Goal: Task Accomplishment & Management: Complete application form

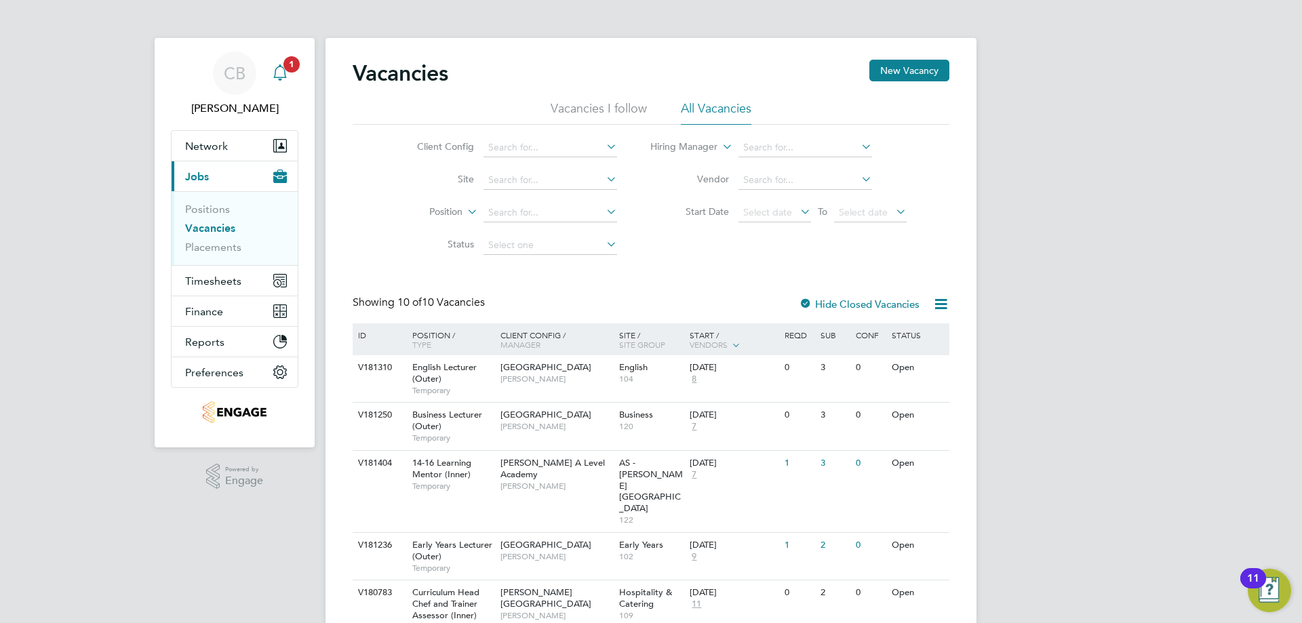
click at [283, 67] on app-alerts-badge "1" at bounding box center [292, 64] width 18 height 18
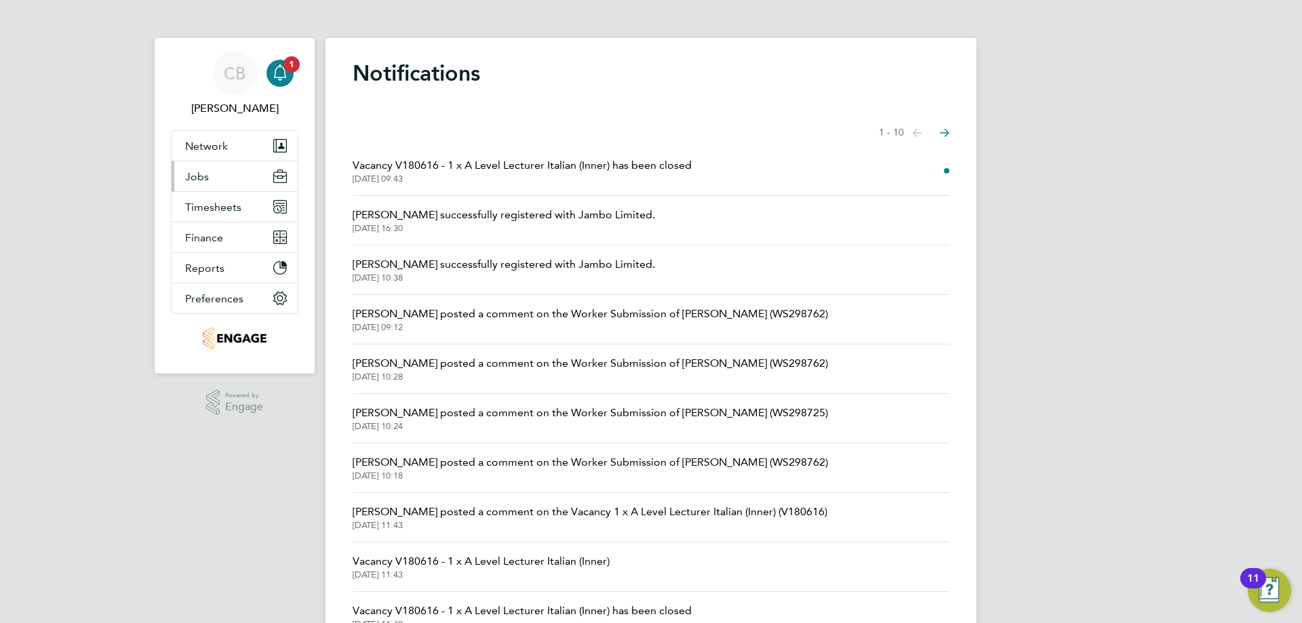
click at [244, 170] on button "Jobs" at bounding box center [235, 176] width 126 height 30
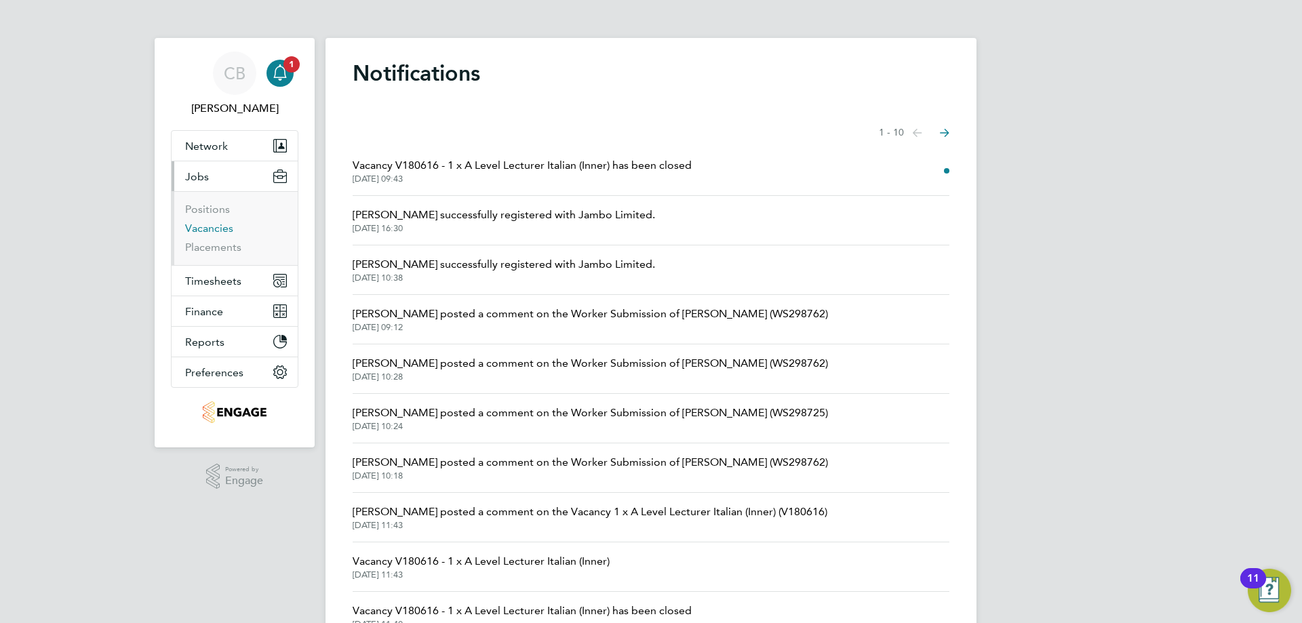
click at [224, 222] on link "Vacancies" at bounding box center [209, 228] width 48 height 13
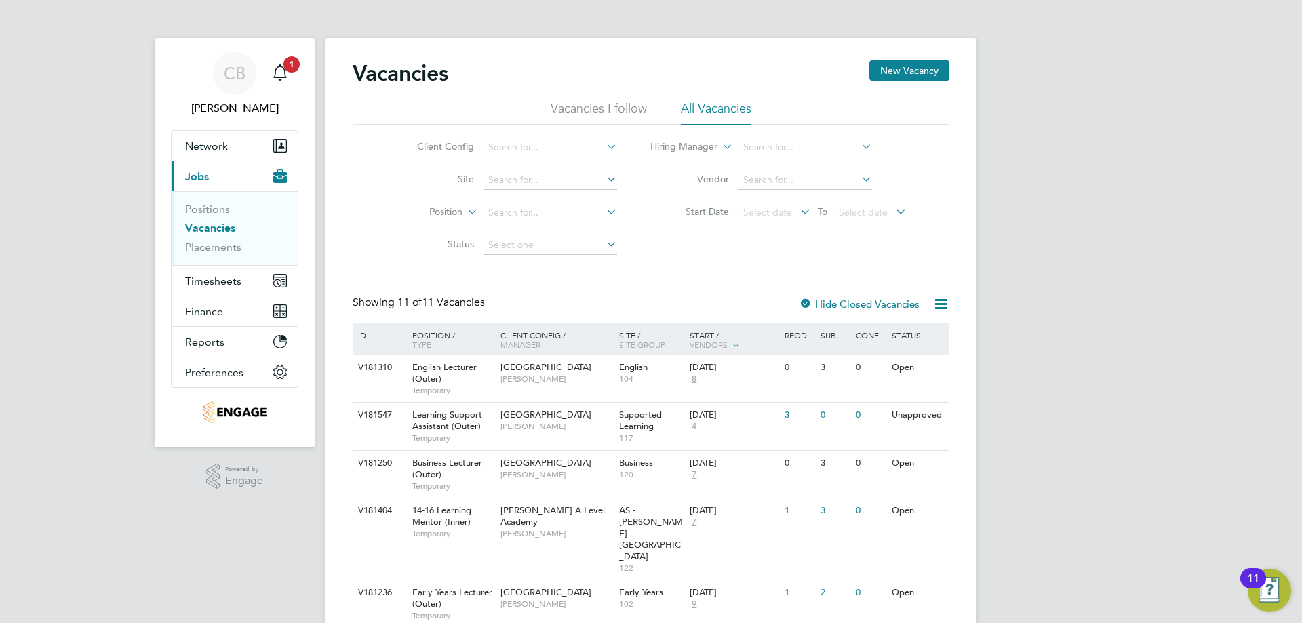
scroll to position [136, 0]
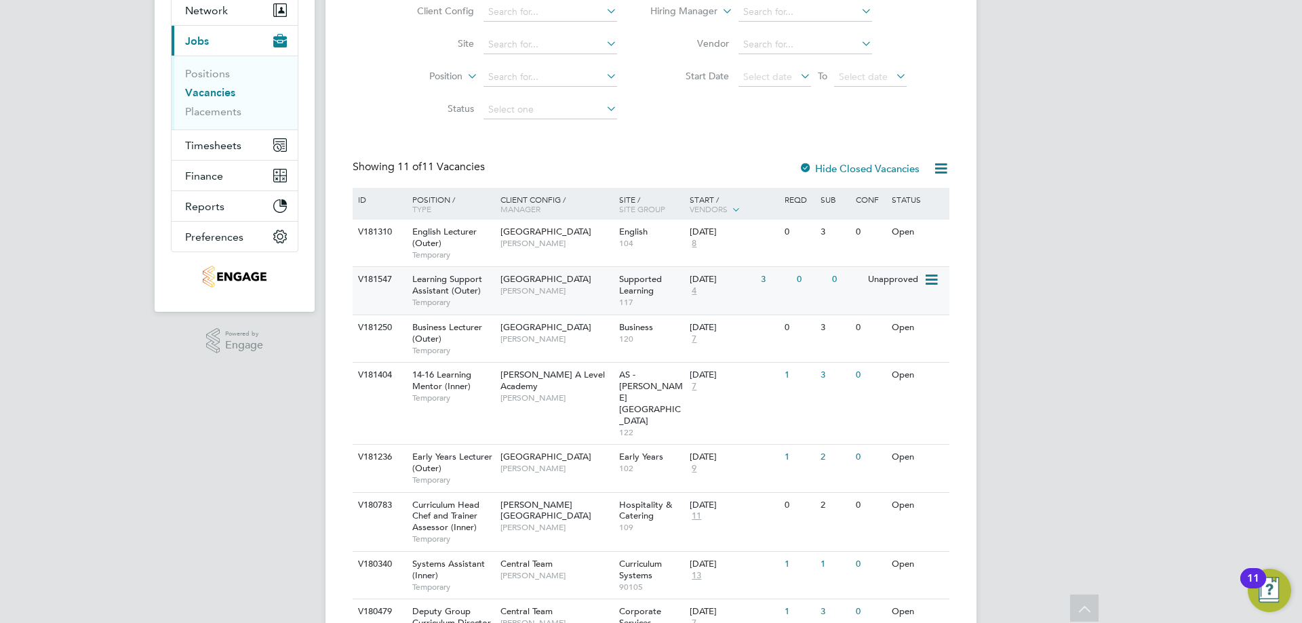
click at [501, 288] on span "[PERSON_NAME]" at bounding box center [557, 291] width 112 height 11
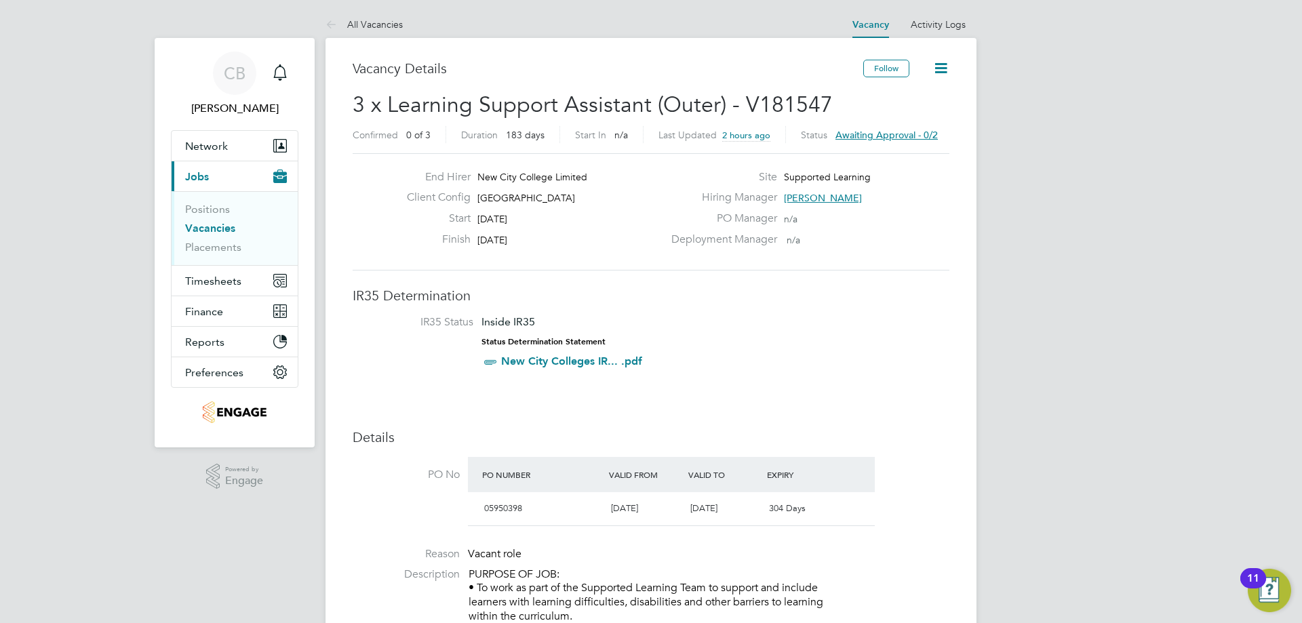
drag, startPoint x: 577, startPoint y: 199, endPoint x: 473, endPoint y: 194, distance: 103.9
click at [473, 194] on div "Client Config Epping Forest Campus" at bounding box center [529, 201] width 267 height 21
copy span "[GEOGRAPHIC_DATA]"
click at [608, 260] on div "End Hirer New City College Limited Client Config Epping Forest Campus Start 30 …" at bounding box center [651, 211] width 597 height 117
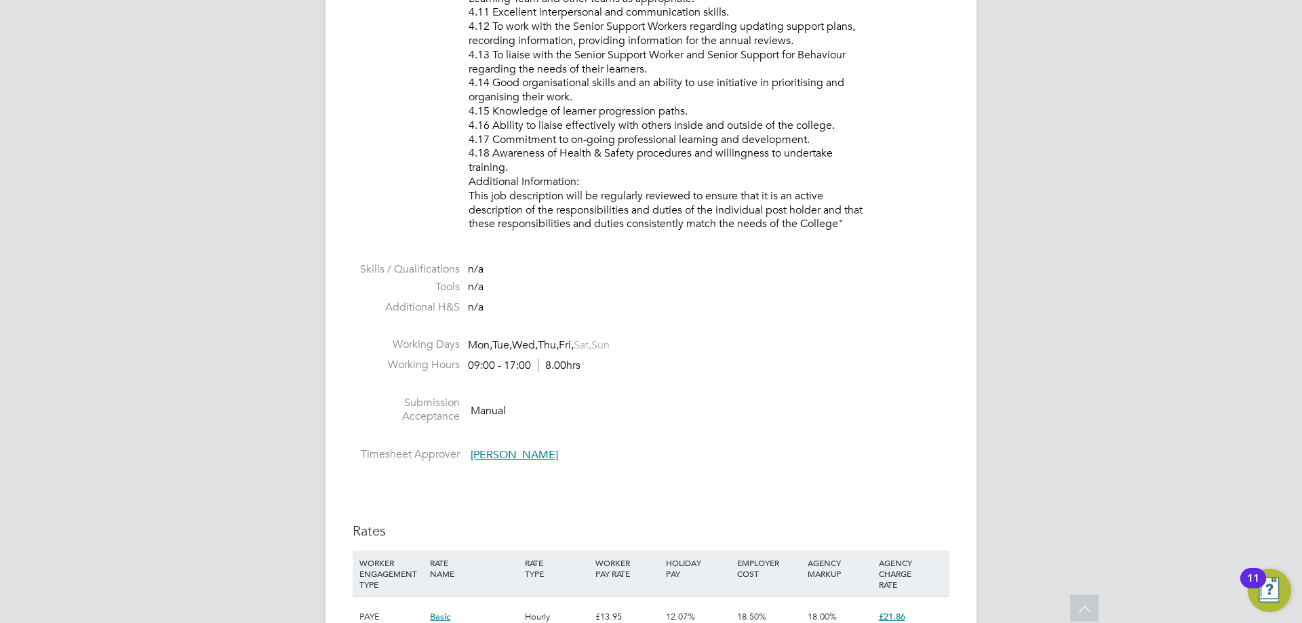
scroll to position [1899, 0]
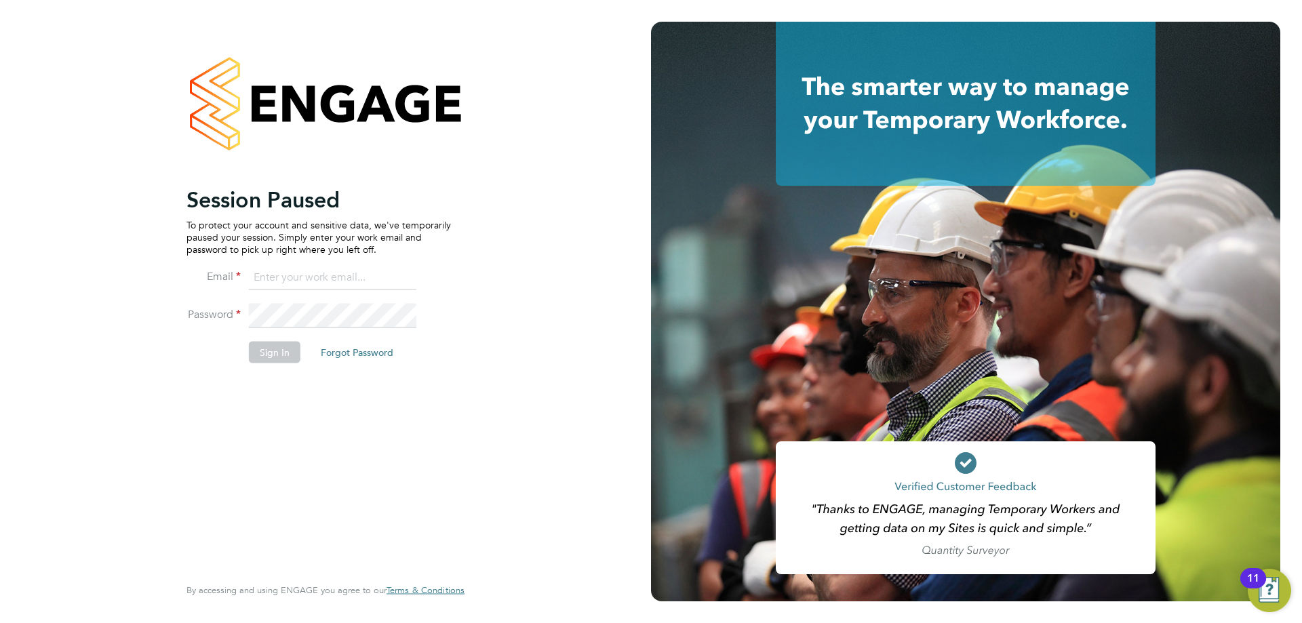
type input "[EMAIL_ADDRESS][DOMAIN_NAME]"
click at [278, 349] on button "Sign In" at bounding box center [275, 352] width 52 height 22
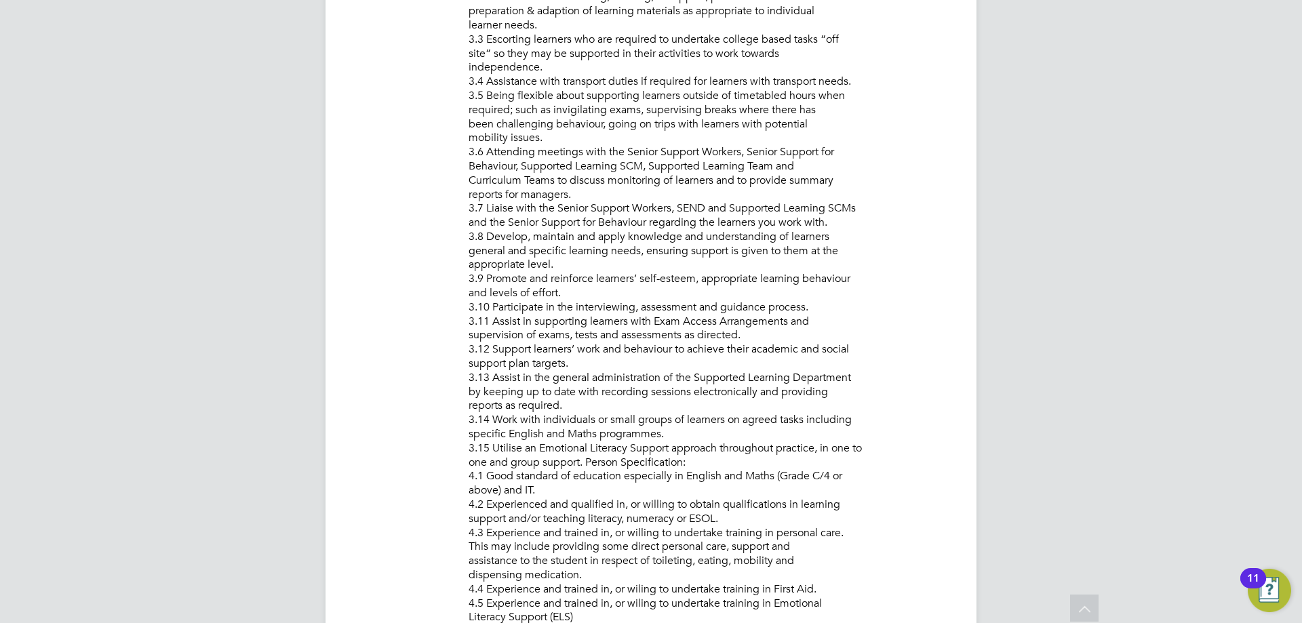
scroll to position [1153, 0]
